Goal: Task Accomplishment & Management: Manage account settings

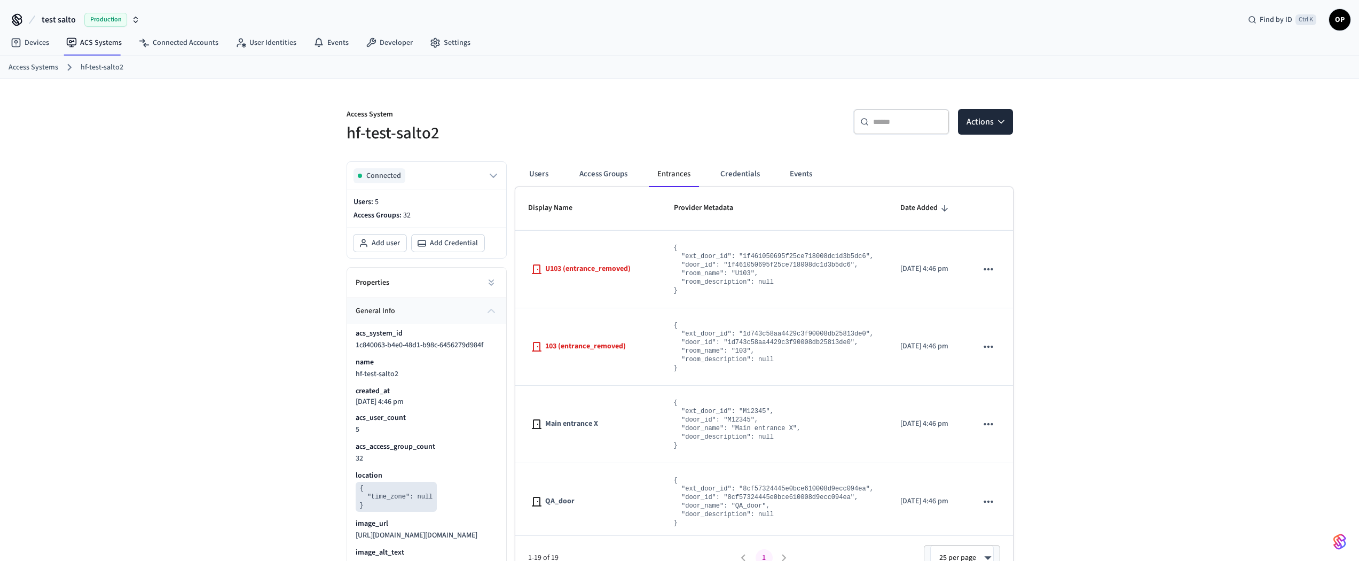
click at [97, 17] on span "Production" at bounding box center [105, 20] width 43 height 14
click at [130, 67] on span "Sandbox" at bounding box center [138, 69] width 43 height 14
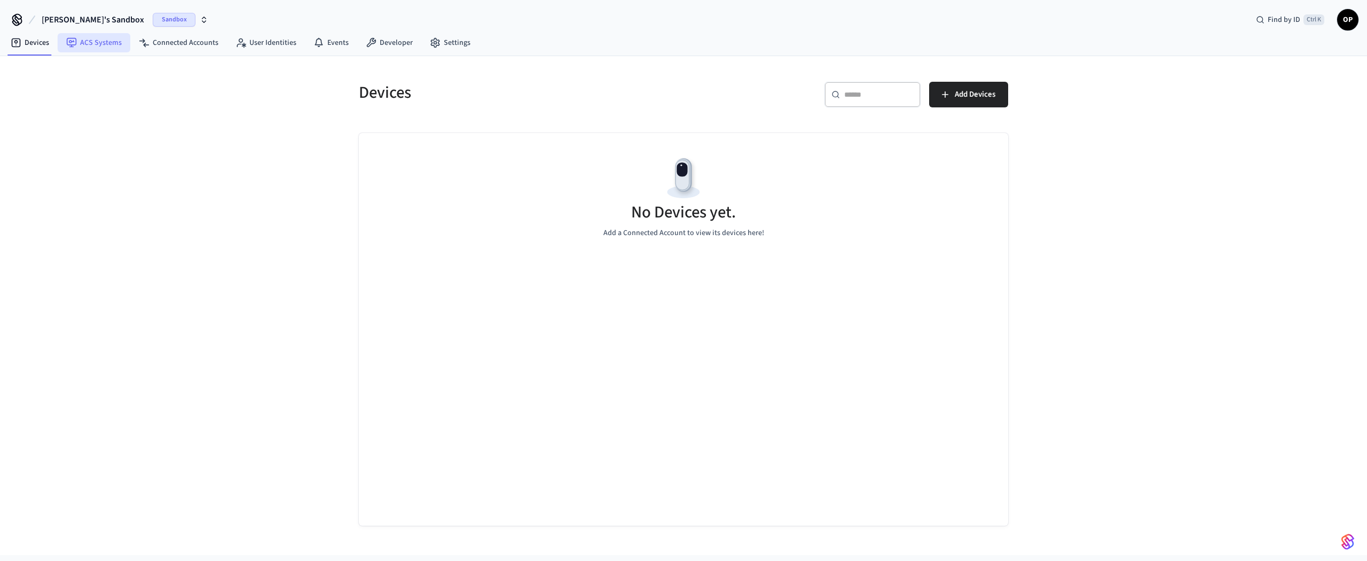
click at [109, 43] on link "ACS Systems" at bounding box center [94, 42] width 73 height 19
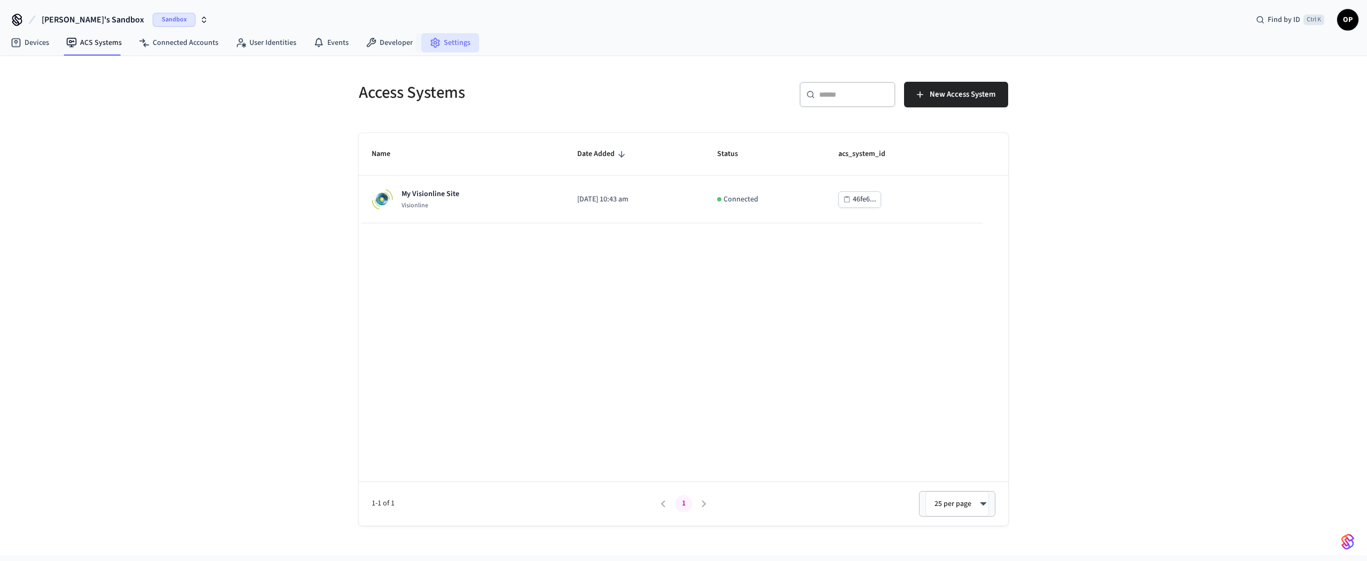
click at [449, 41] on link "Settings" at bounding box center [450, 42] width 58 height 19
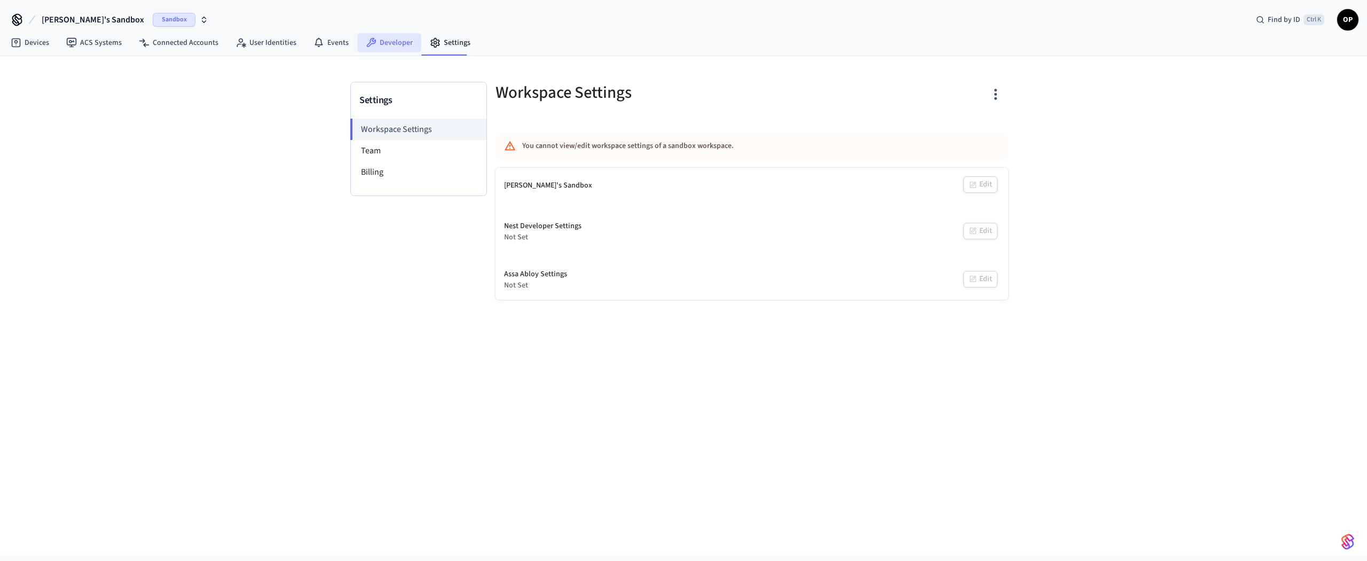
click at [393, 43] on link "Developer" at bounding box center [389, 42] width 64 height 19
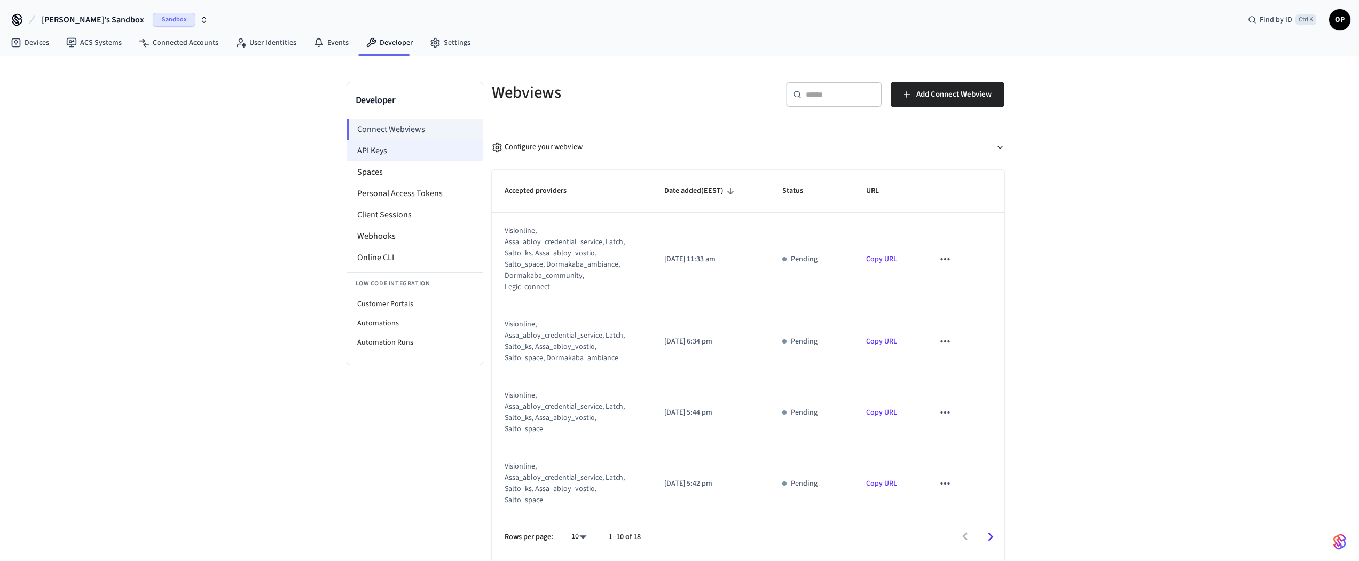
click at [387, 148] on li "API Keys" at bounding box center [415, 150] width 136 height 21
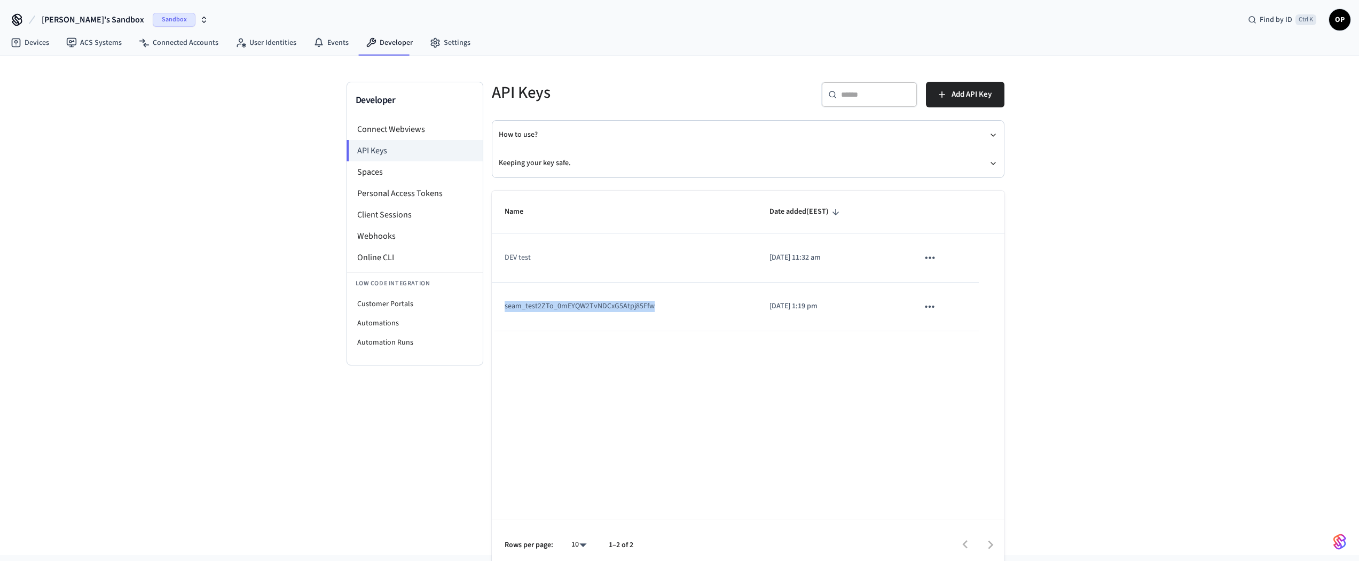
copy td "seam_test2ZTo_0mEYQW2TvNDCxG5Atpj85Ffw"
drag, startPoint x: 656, startPoint y: 306, endPoint x: 501, endPoint y: 307, distance: 154.8
click at [501, 307] on td "seam_test2ZTo_0mEYQW2TvNDCxG5Atpj85Ffw" at bounding box center [624, 306] width 265 height 49
click at [105, 45] on link "ACS Systems" at bounding box center [94, 42] width 73 height 19
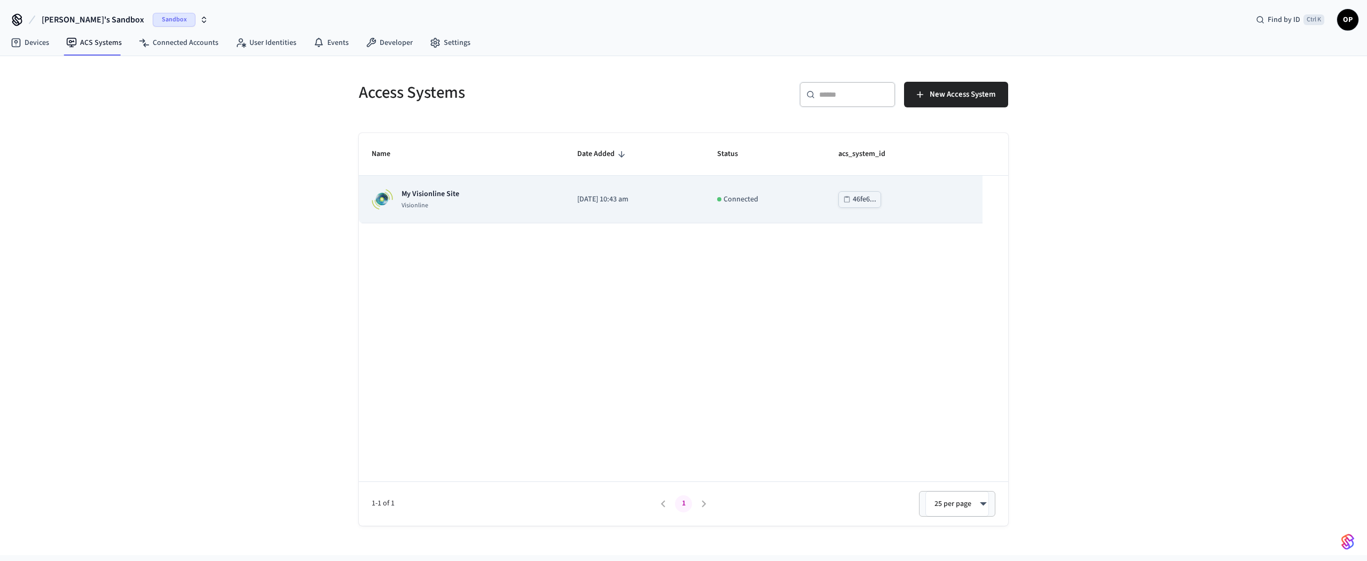
click at [464, 193] on div "My Visionline Site Visionline" at bounding box center [462, 198] width 180 height 21
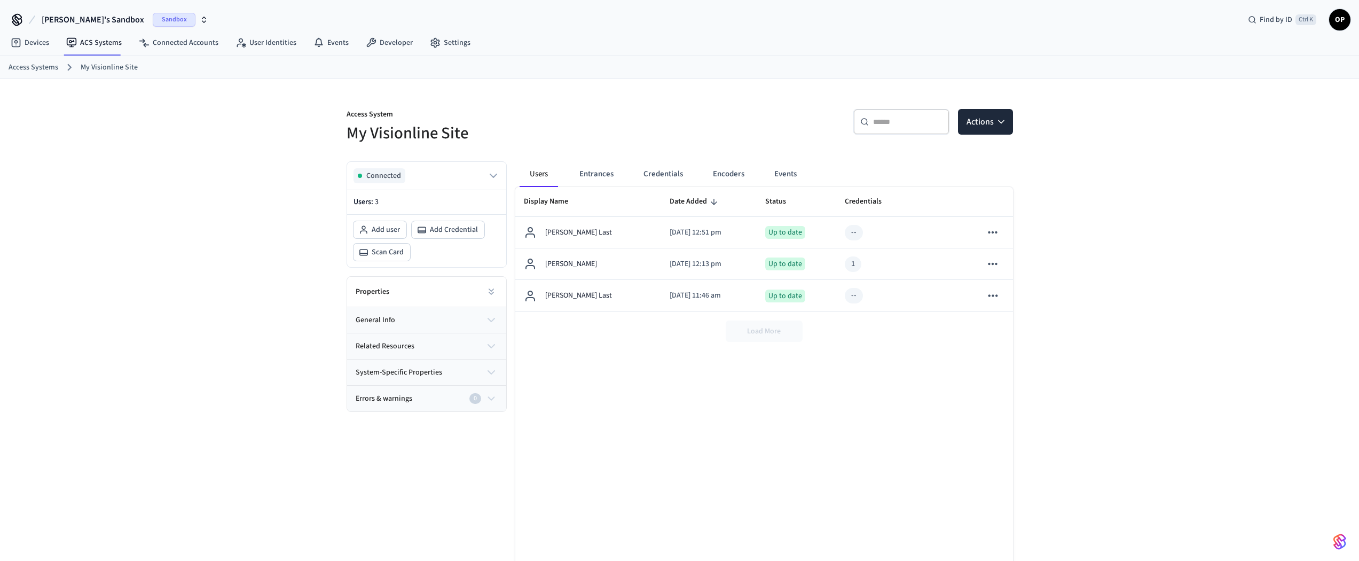
click at [400, 319] on button "general info" at bounding box center [426, 320] width 159 height 26
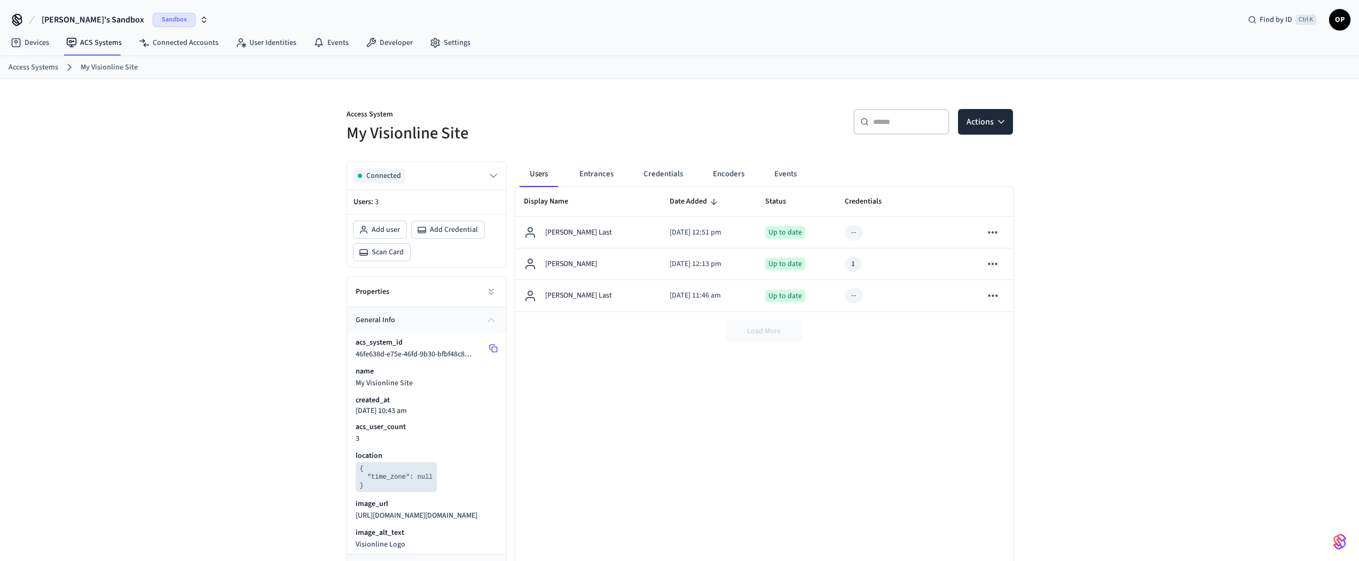
click at [494, 347] on rect at bounding box center [494, 349] width 5 height 5
click at [377, 42] on link "Developer" at bounding box center [389, 42] width 64 height 19
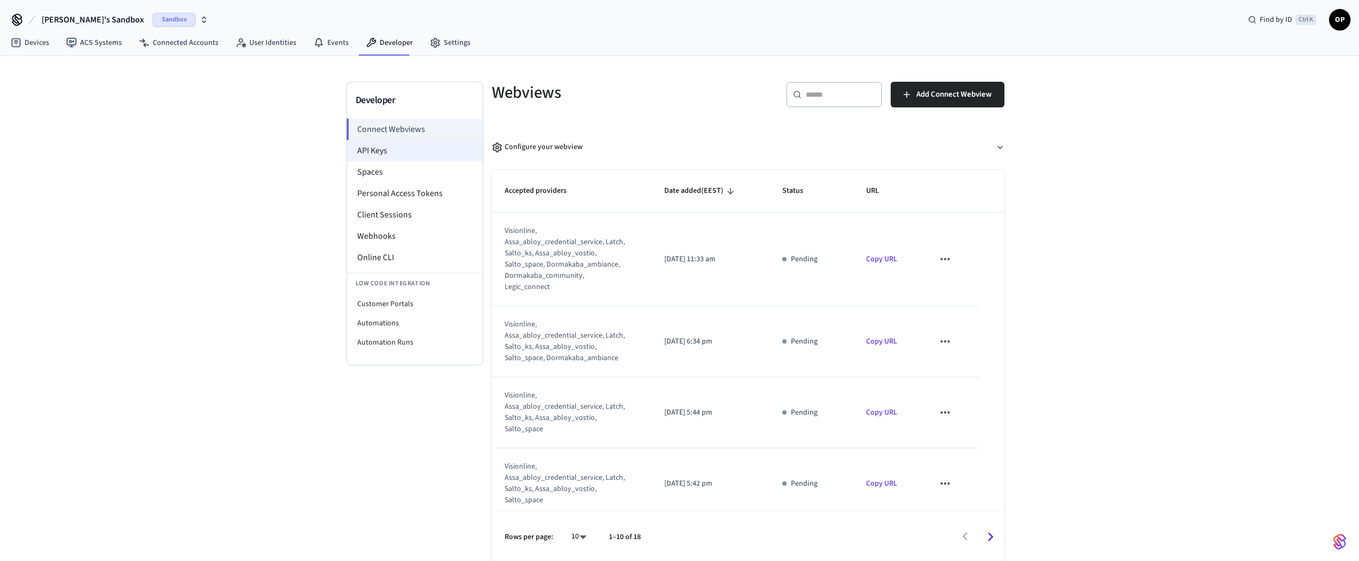
click at [385, 156] on li "API Keys" at bounding box center [415, 150] width 136 height 21
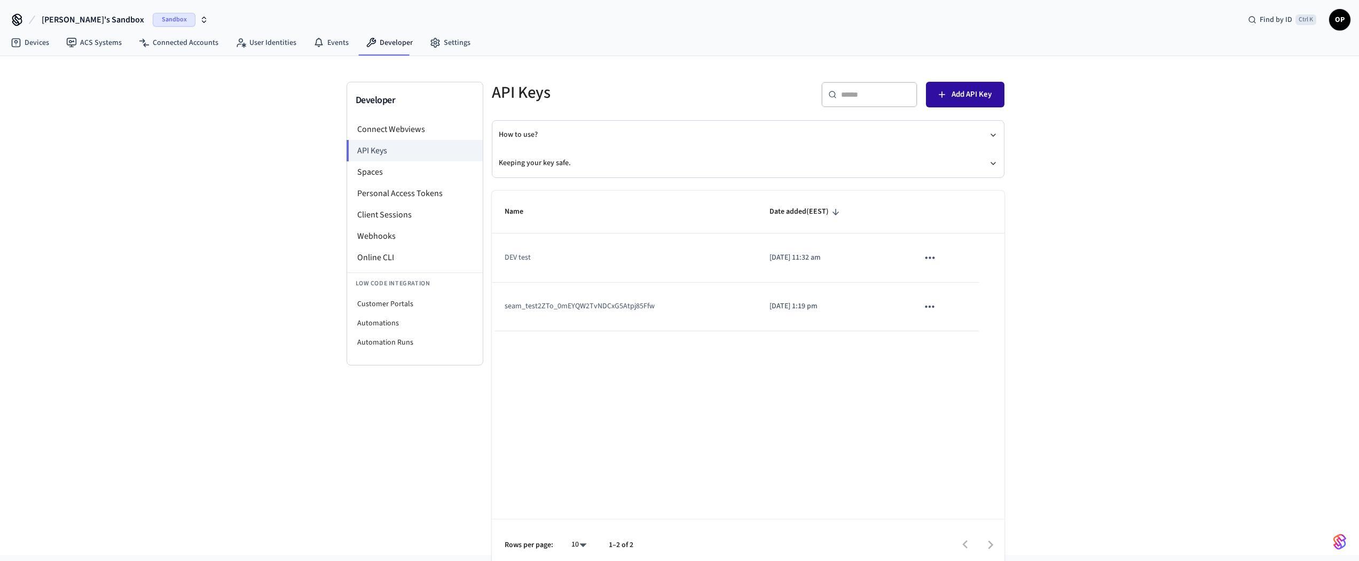
click at [937, 101] on button "Add API Key" at bounding box center [965, 95] width 78 height 26
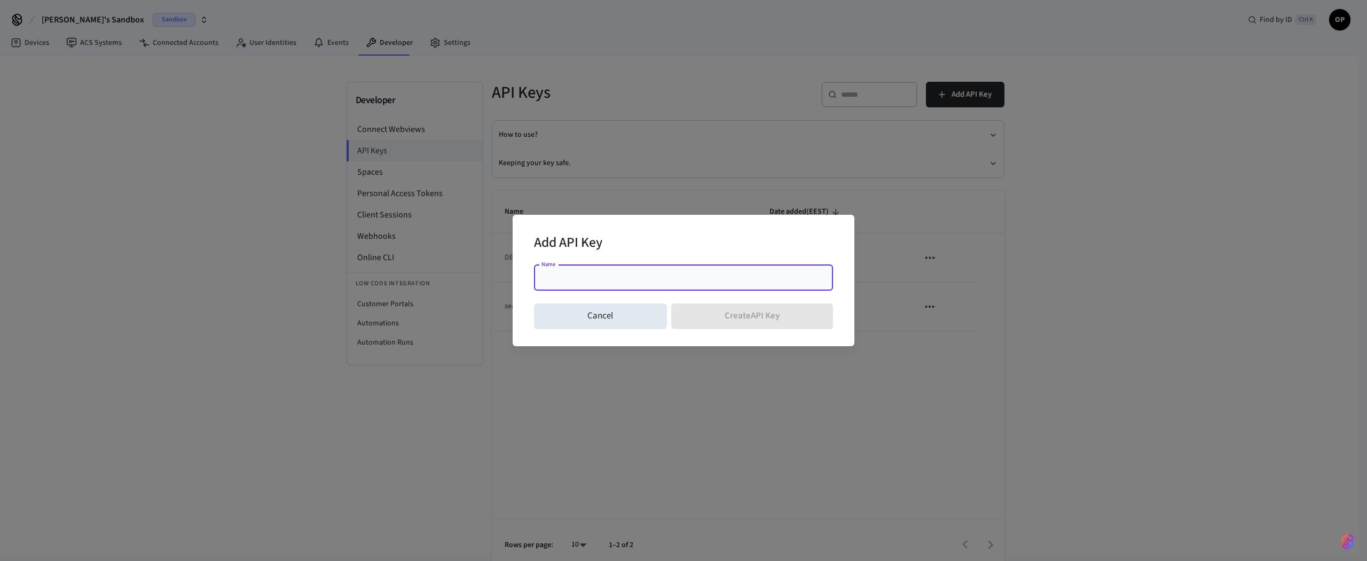
click at [589, 275] on input "Name" at bounding box center [683, 277] width 286 height 11
type input "**********"
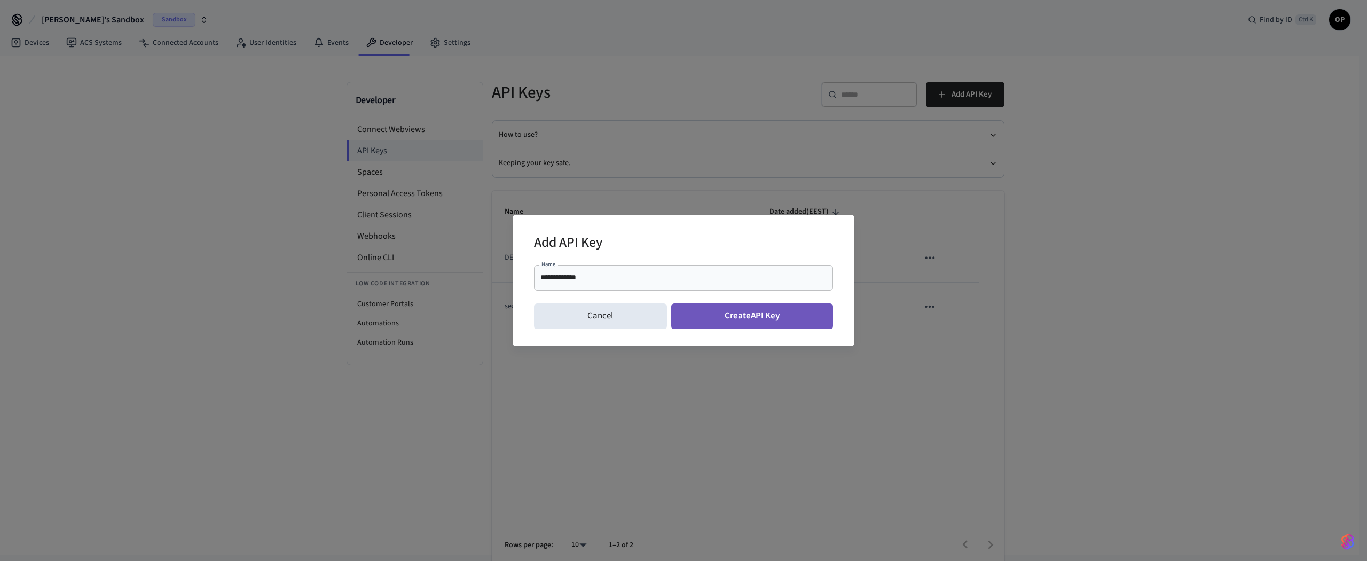
click at [762, 320] on button "Create API Key" at bounding box center [752, 316] width 162 height 26
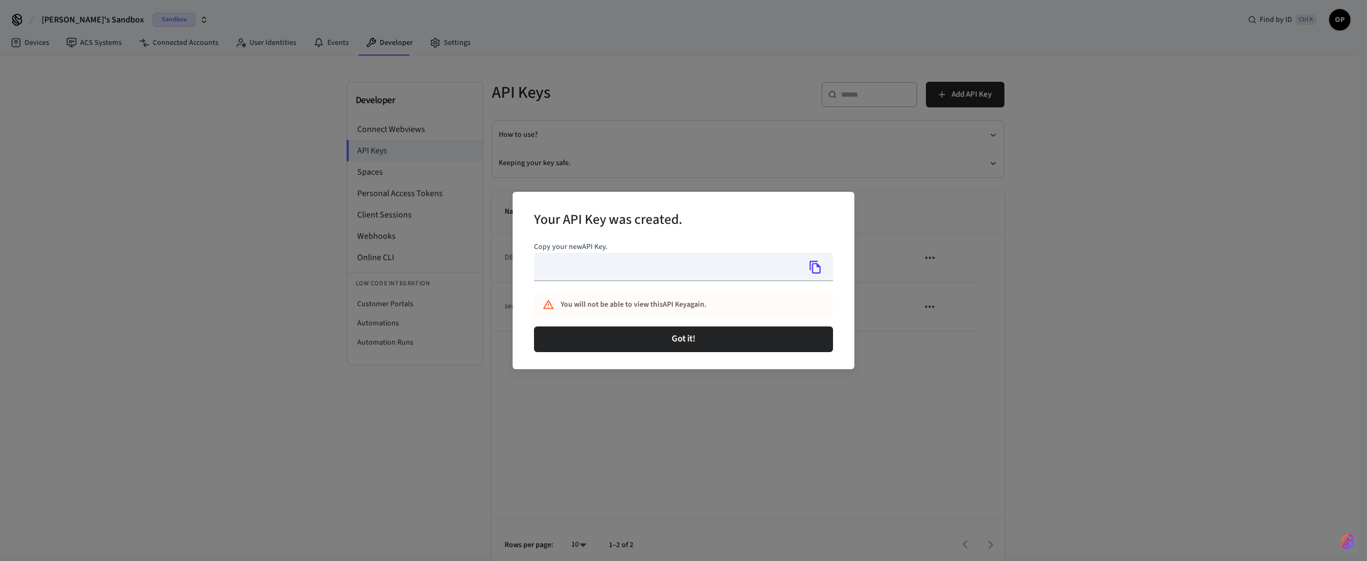
type input "**********"
click at [695, 269] on input "**********" at bounding box center [667, 267] width 266 height 28
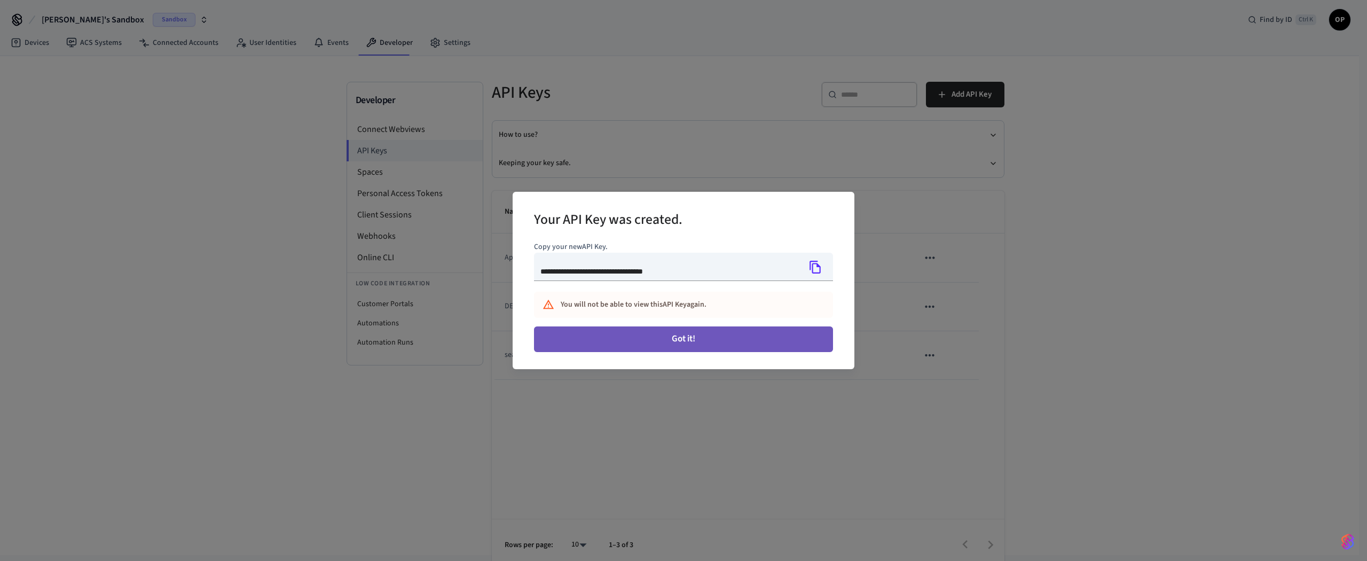
click at [726, 336] on button "Got it!" at bounding box center [683, 339] width 299 height 26
